Goal: Task Accomplishment & Management: Complete application form

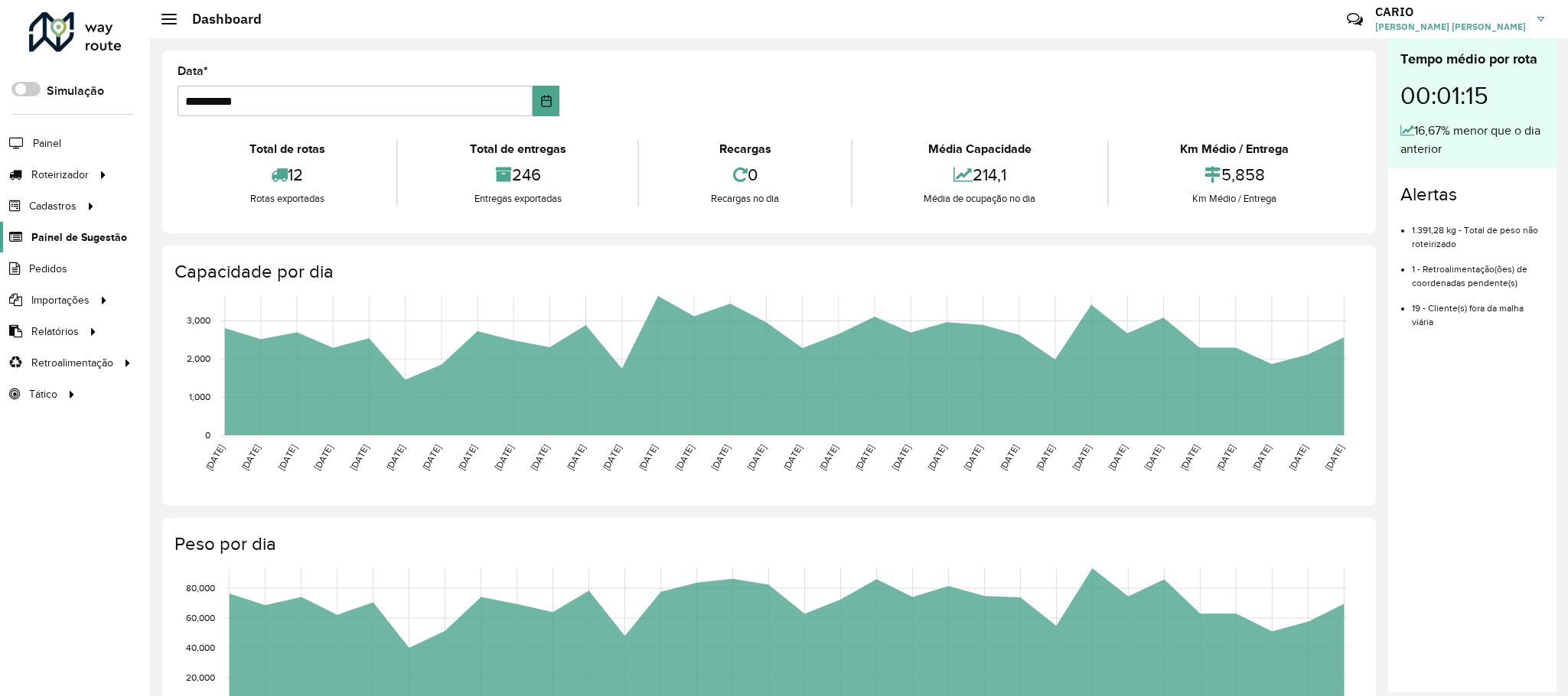
click at [74, 239] on span "Painel de Sugestão" at bounding box center [79, 237] width 95 height 16
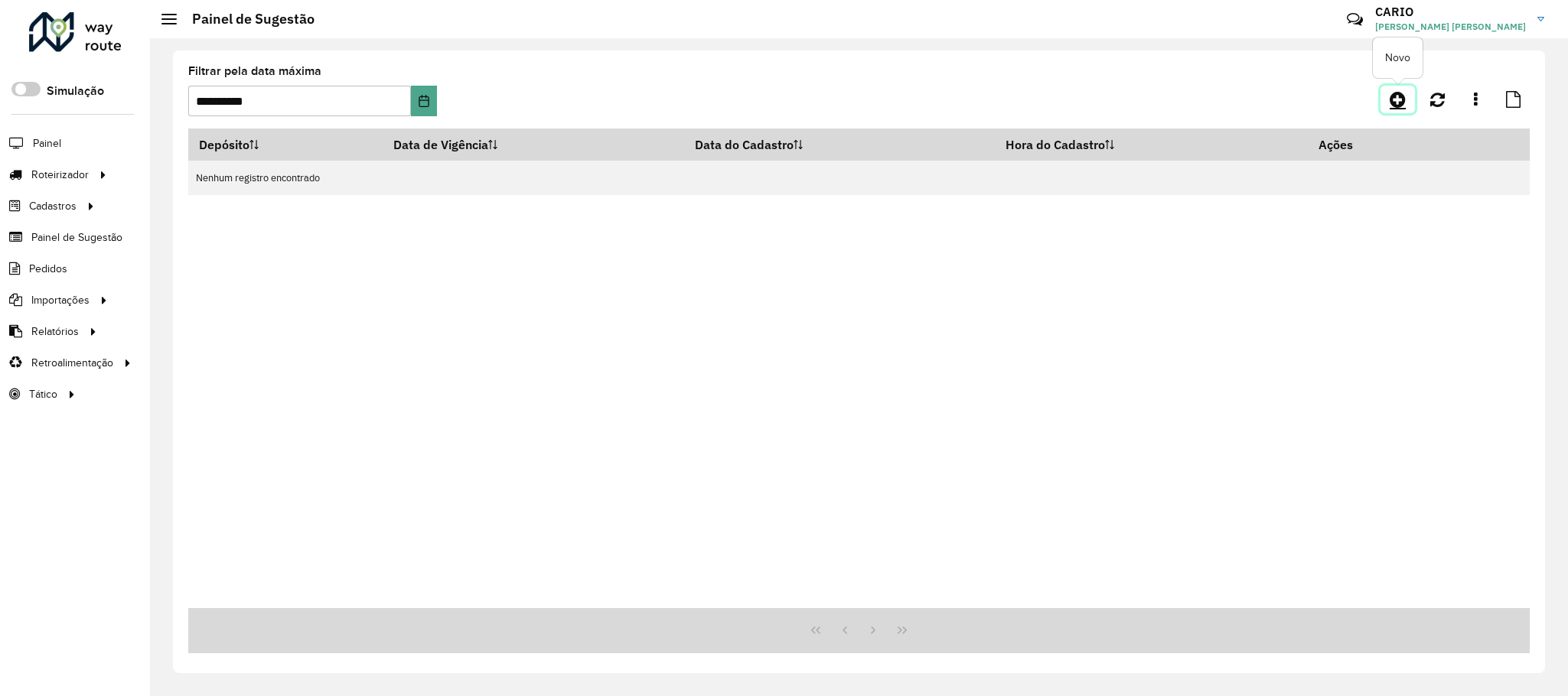
click at [1405, 103] on link at bounding box center [1398, 99] width 34 height 27
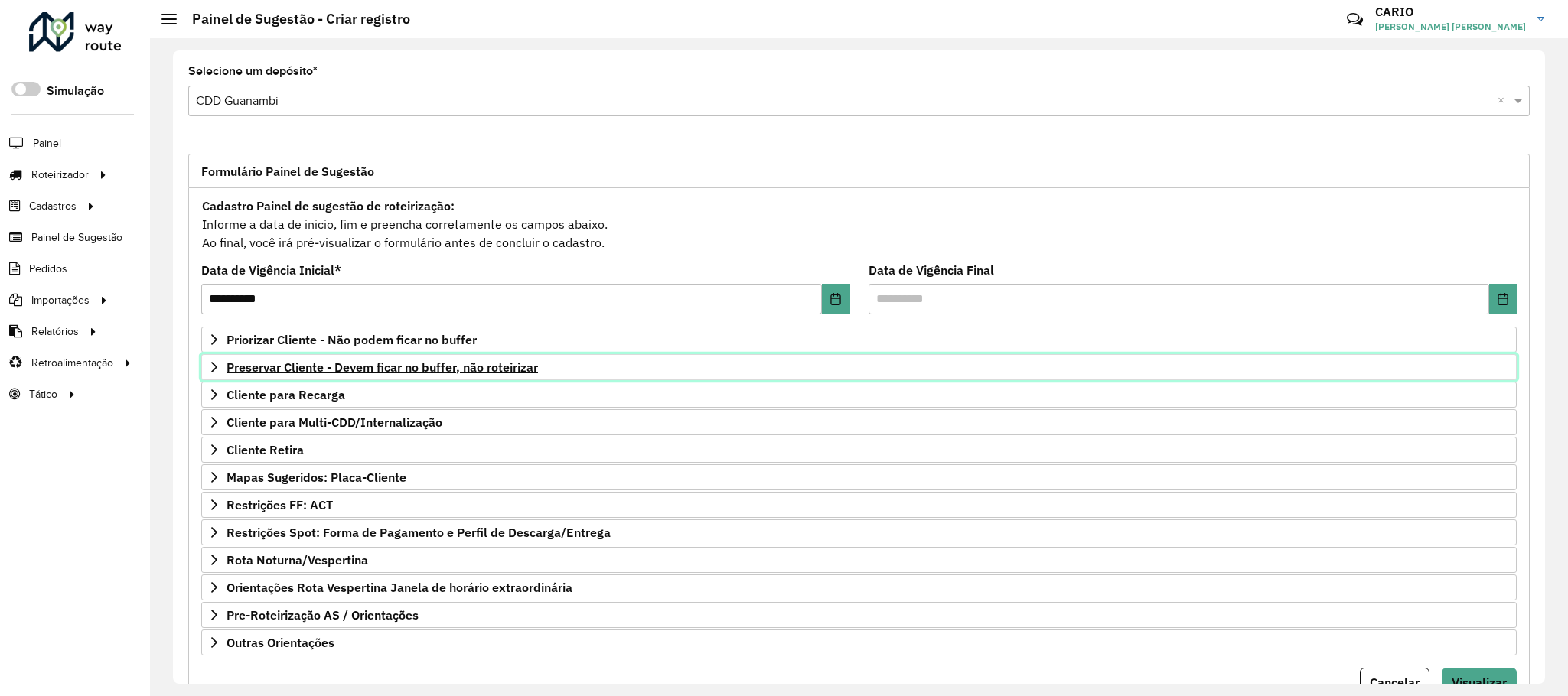
click at [322, 373] on span "Preservar Cliente - Devem ficar no buffer, não roteirizar" at bounding box center [382, 368] width 311 height 13
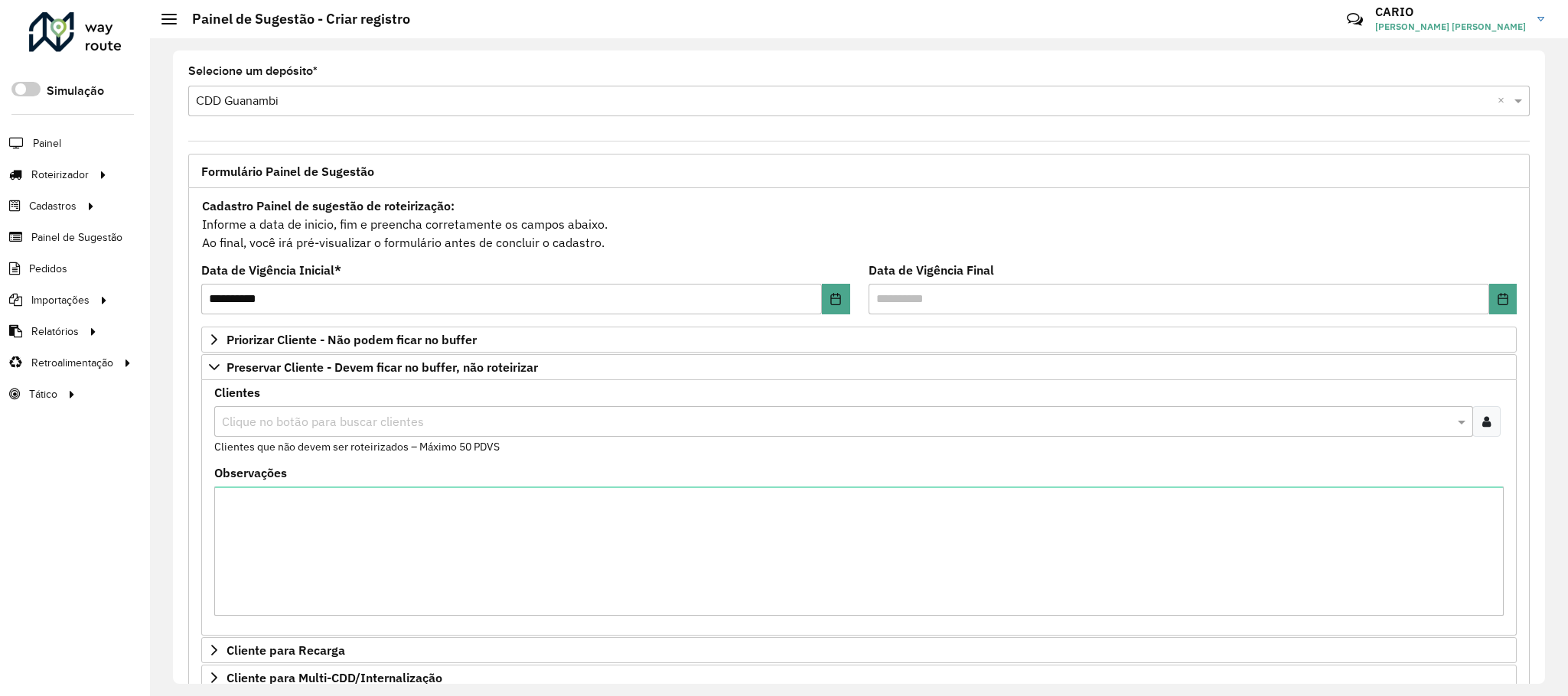
click at [307, 414] on div at bounding box center [836, 421] width 1236 height 20
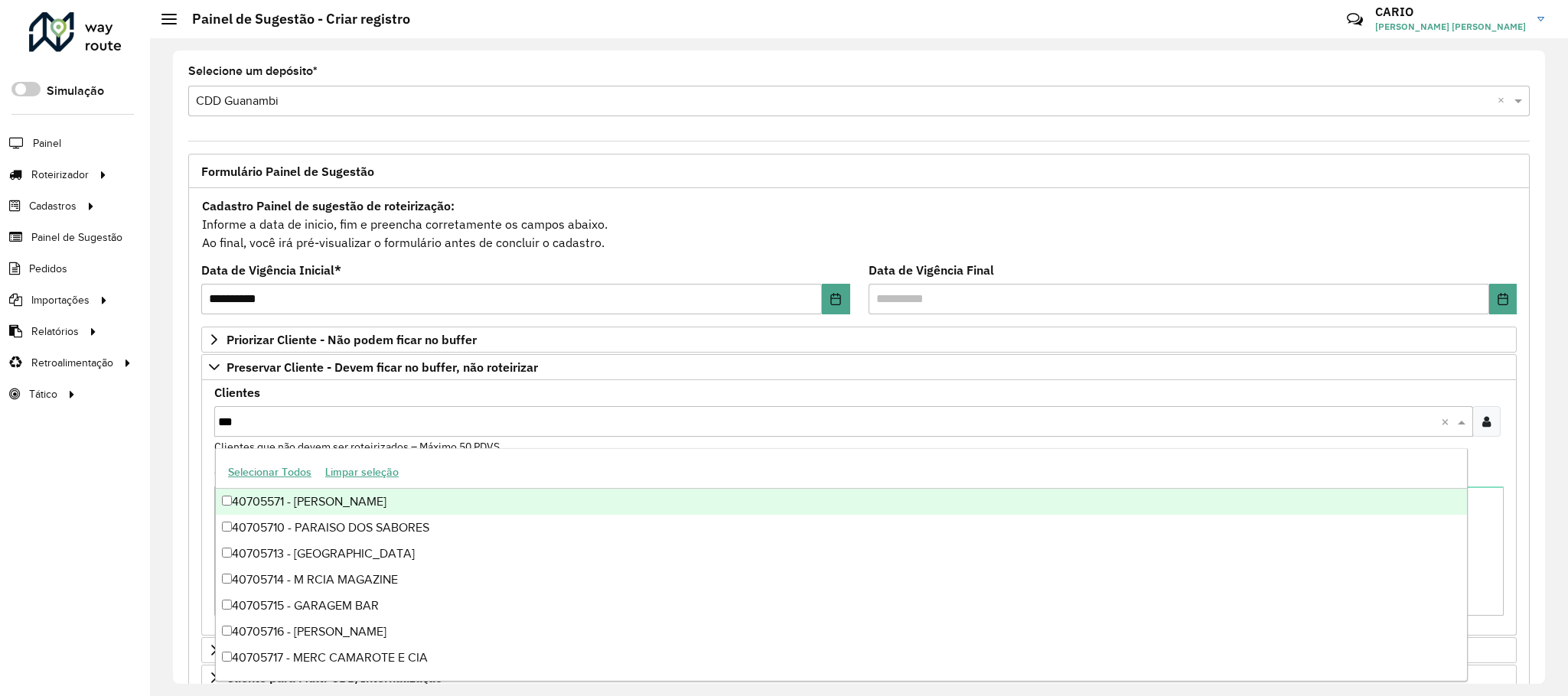
type input "****"
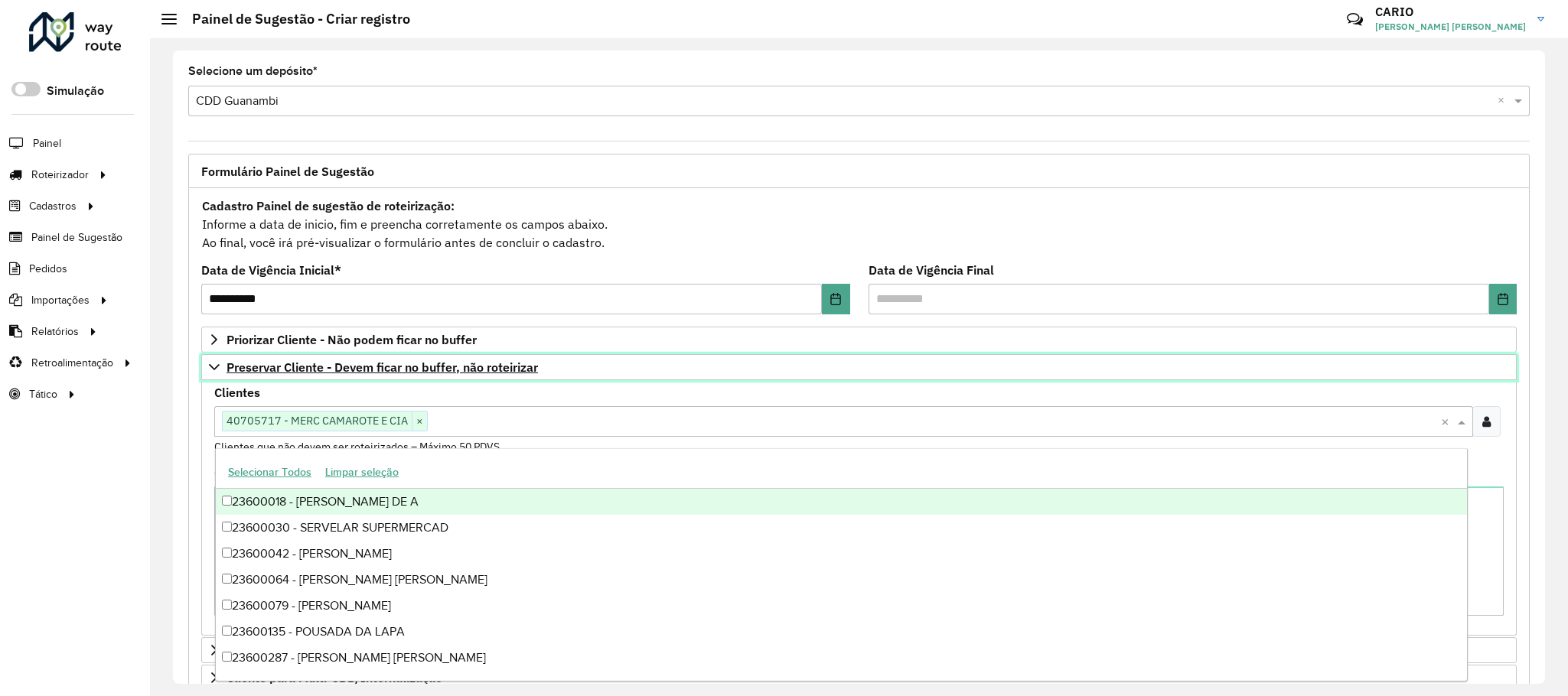
click at [416, 372] on span "Preservar Cliente - Devem ficar no buffer, não roteirizar" at bounding box center [382, 368] width 311 height 13
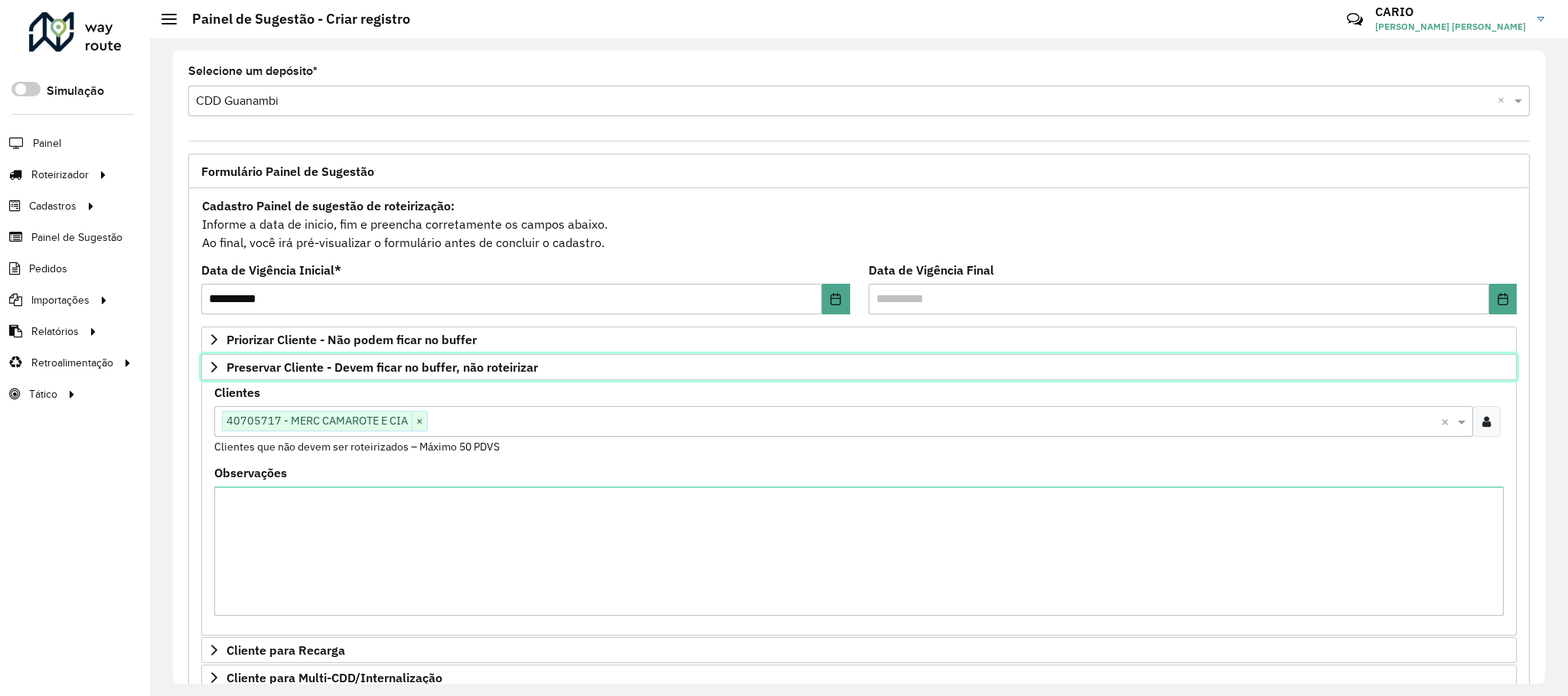
scroll to position [79, 0]
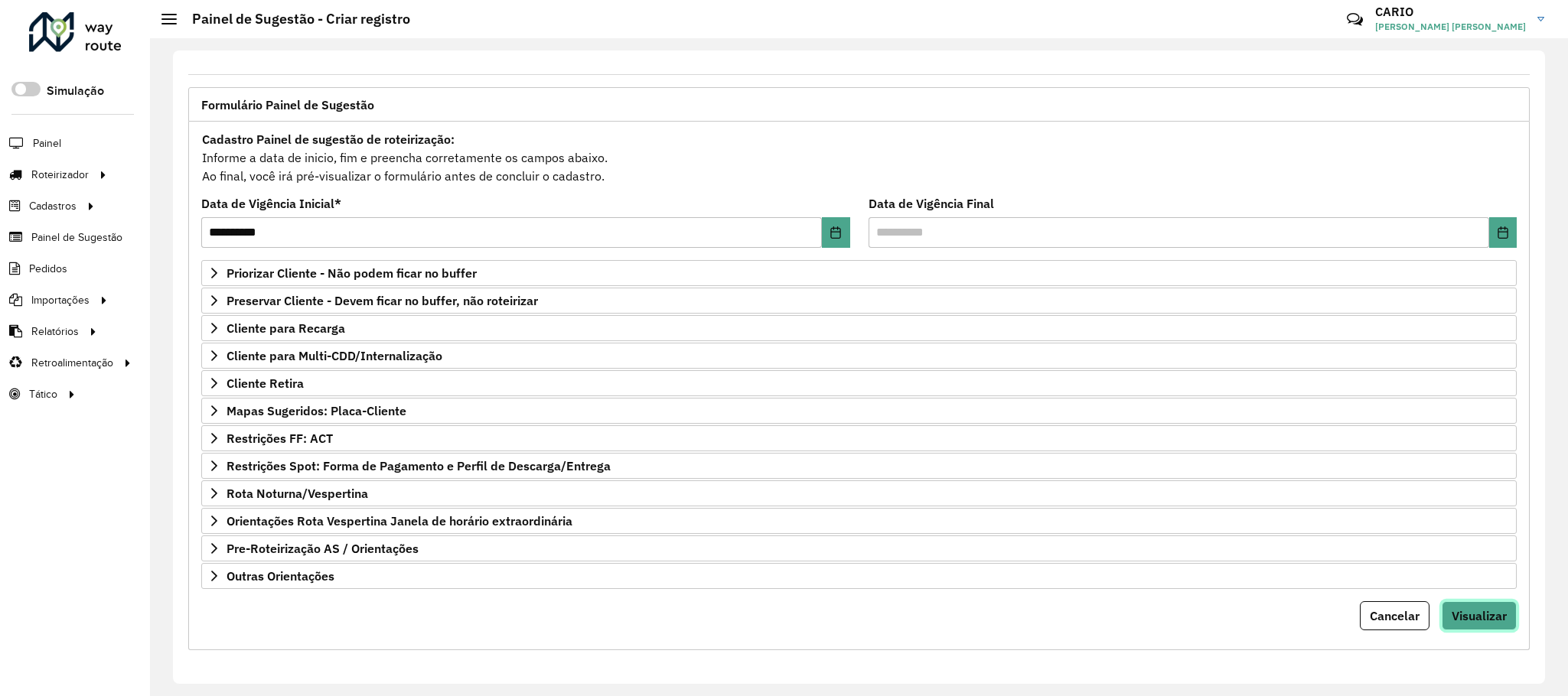
click at [1469, 620] on span "Visualizar" at bounding box center [1479, 616] width 55 height 16
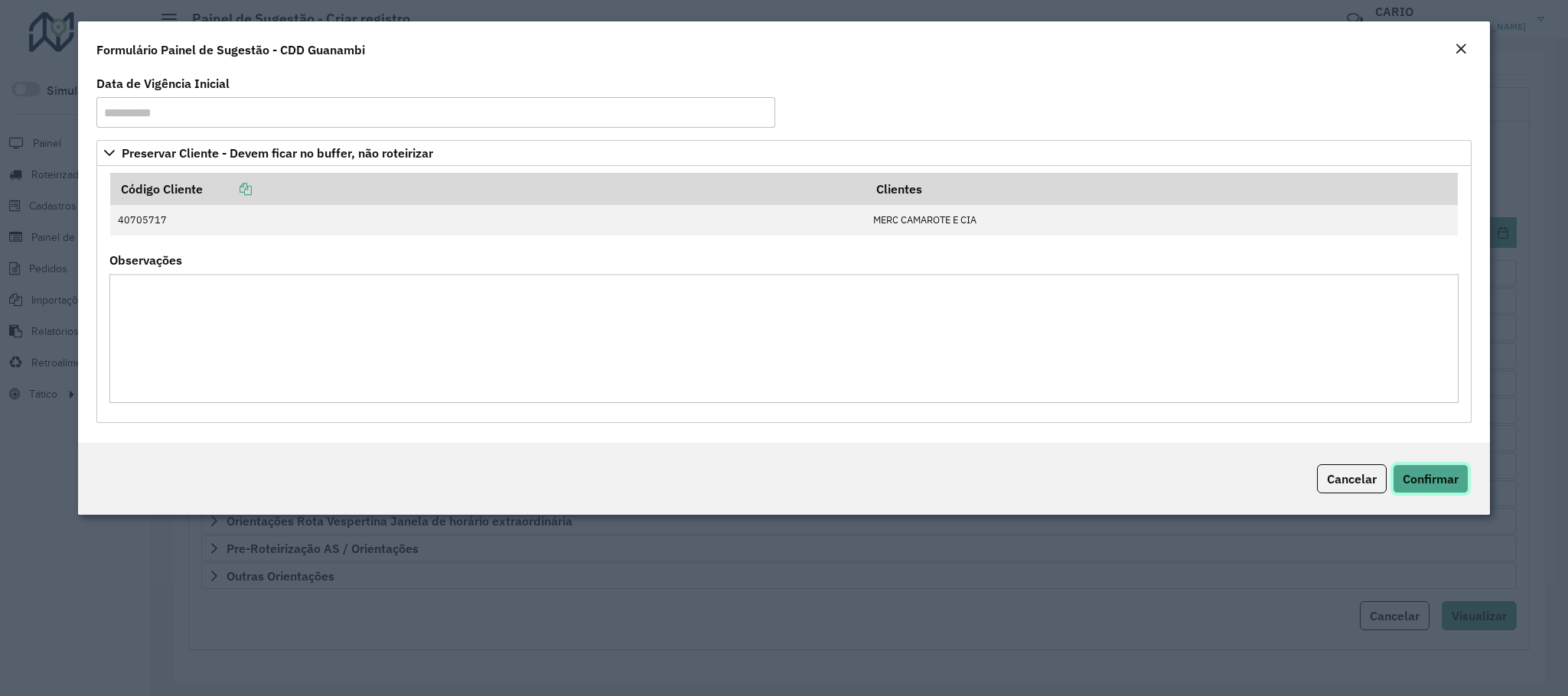
click at [1442, 486] on span "Confirmar" at bounding box center [1430, 479] width 56 height 16
